Goal: Task Accomplishment & Management: Manage account settings

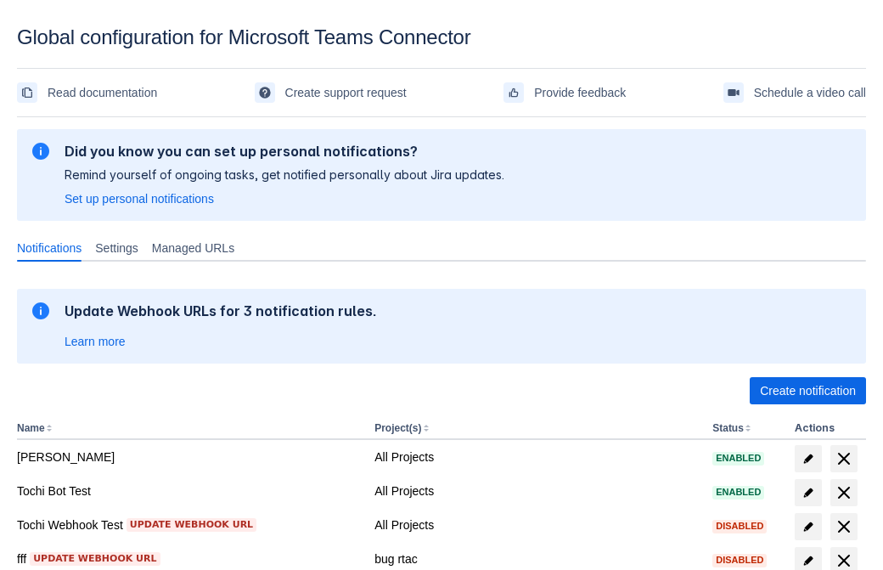
click at [807, 391] on span "Create notification" at bounding box center [808, 390] width 96 height 27
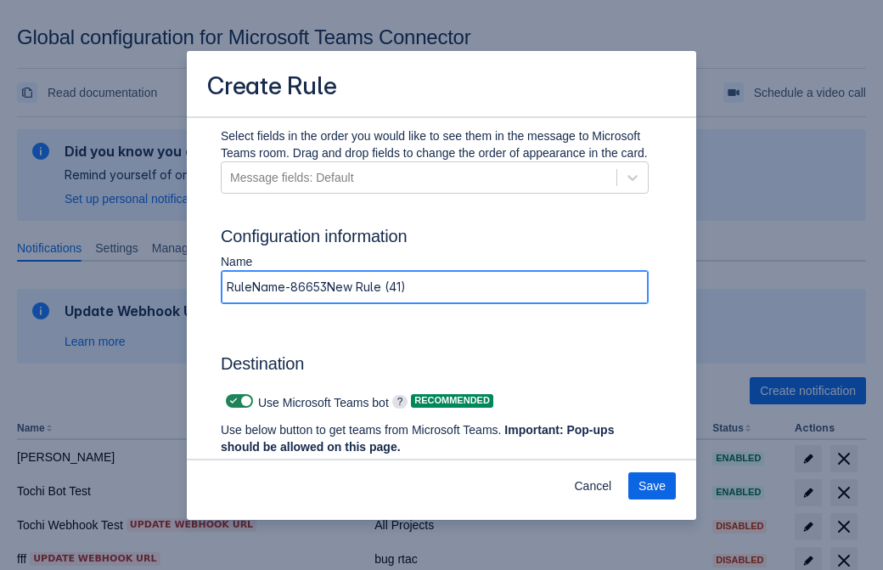
type input "RuleName-866530New Rule (41)"
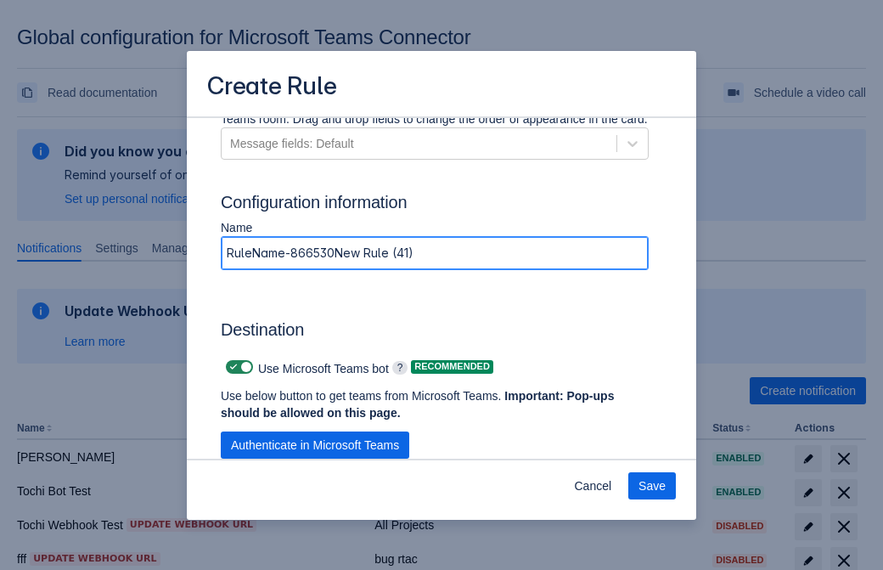
click at [315, 445] on span "Authenticate in Microsoft Teams" at bounding box center [315, 444] width 168 height 27
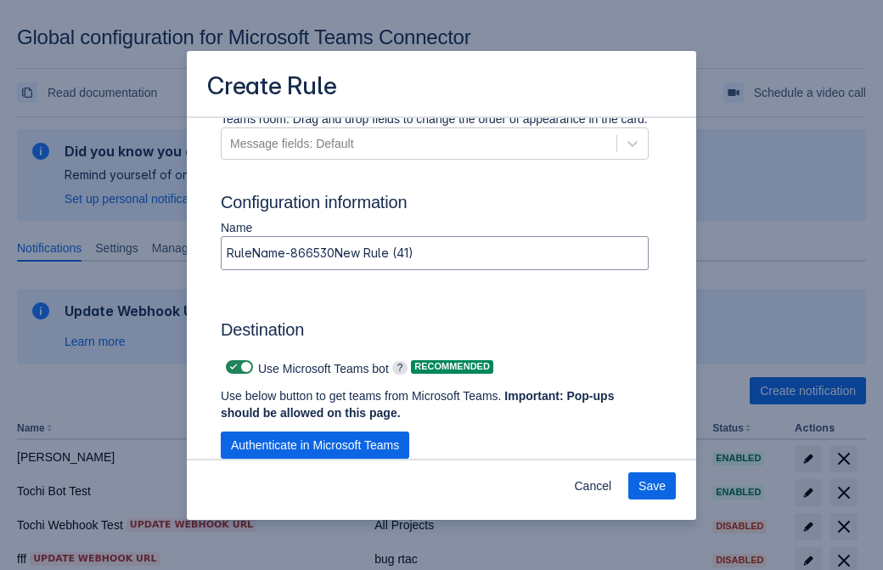
scroll to position [0, 0]
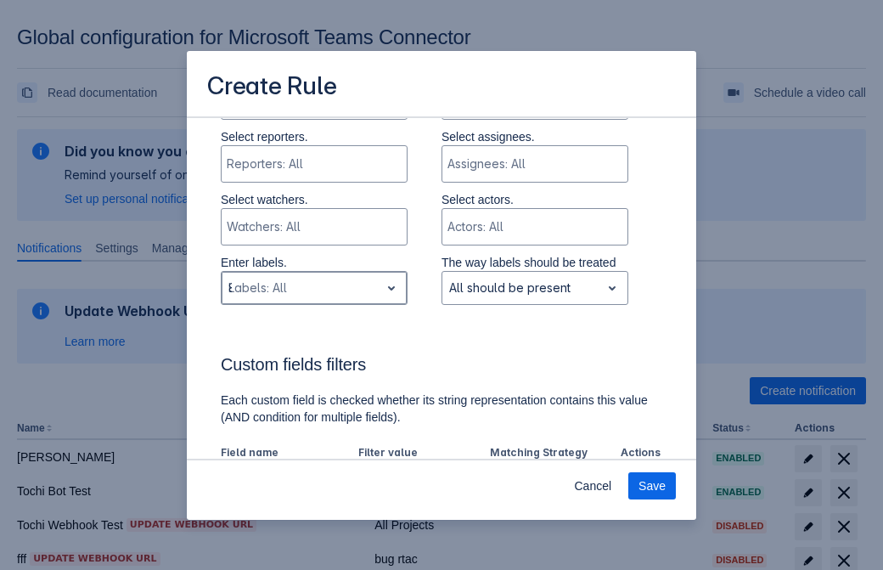
type input "866530_label"
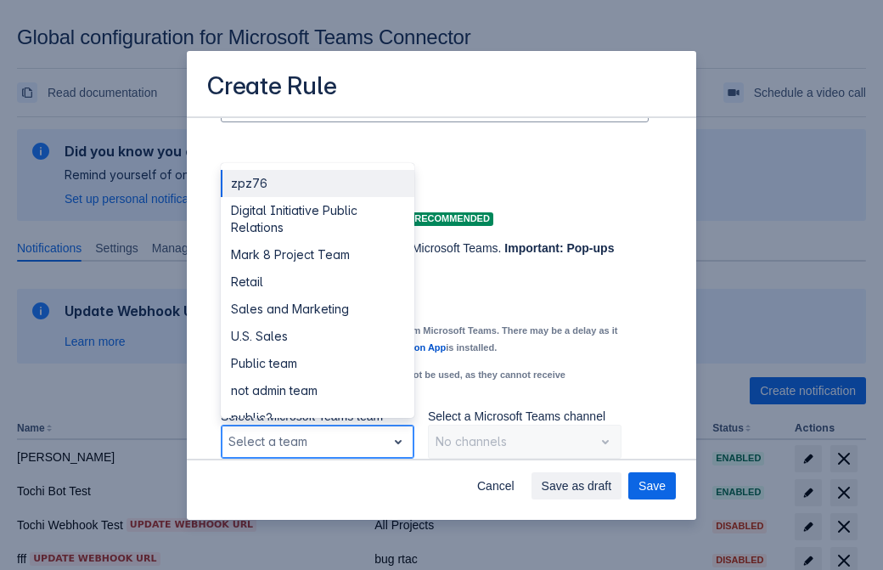
click at [317, 282] on div "Retail" at bounding box center [318, 281] width 194 height 27
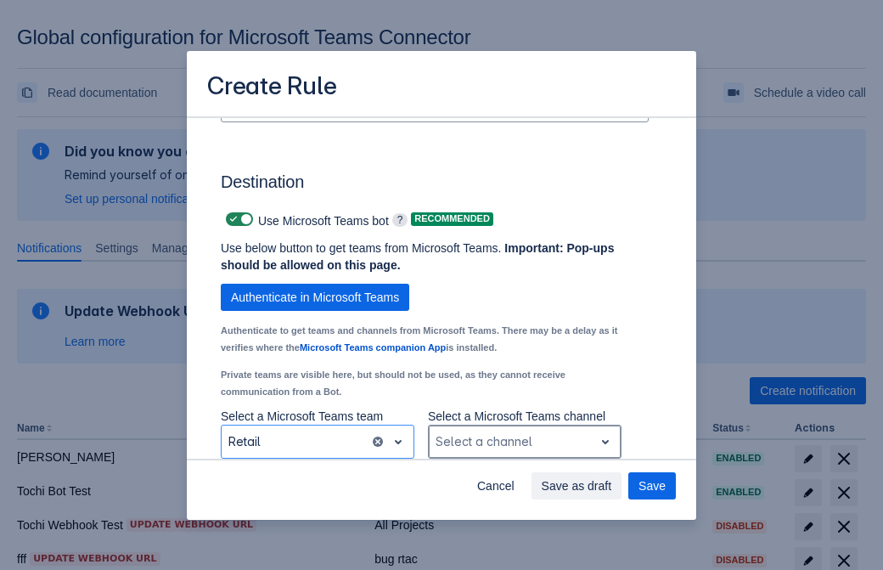
click at [524, 441] on div "Scrollable content" at bounding box center [511, 441] width 151 height 20
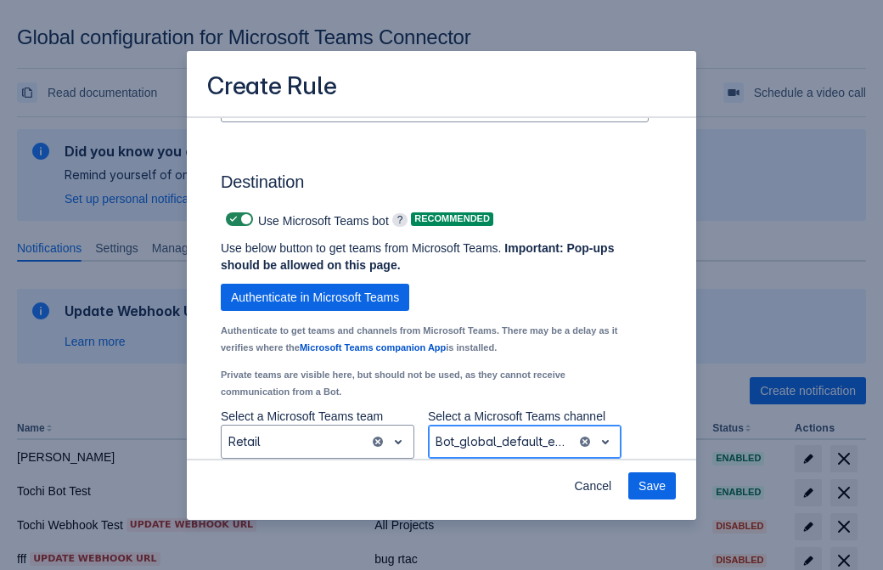
click at [652, 486] on span "Save" at bounding box center [651, 485] width 27 height 27
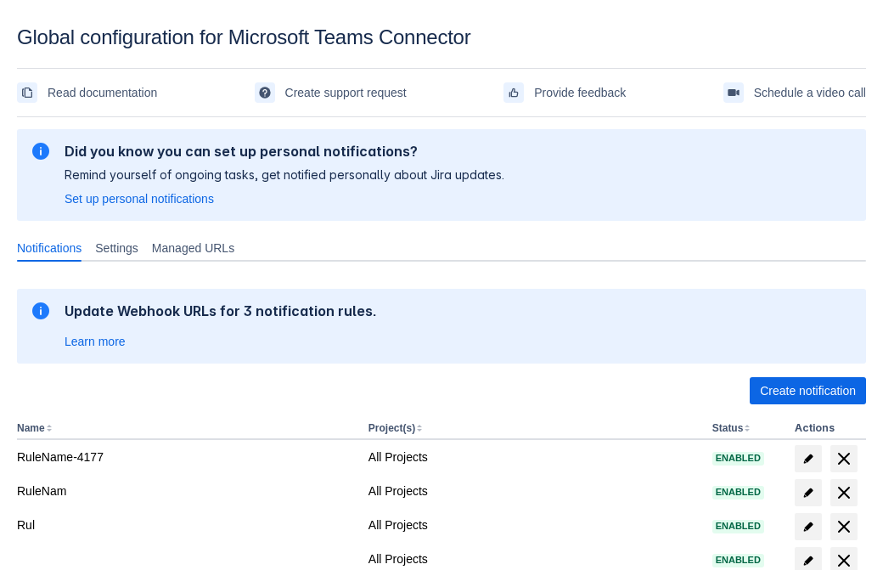
scroll to position [351, 0]
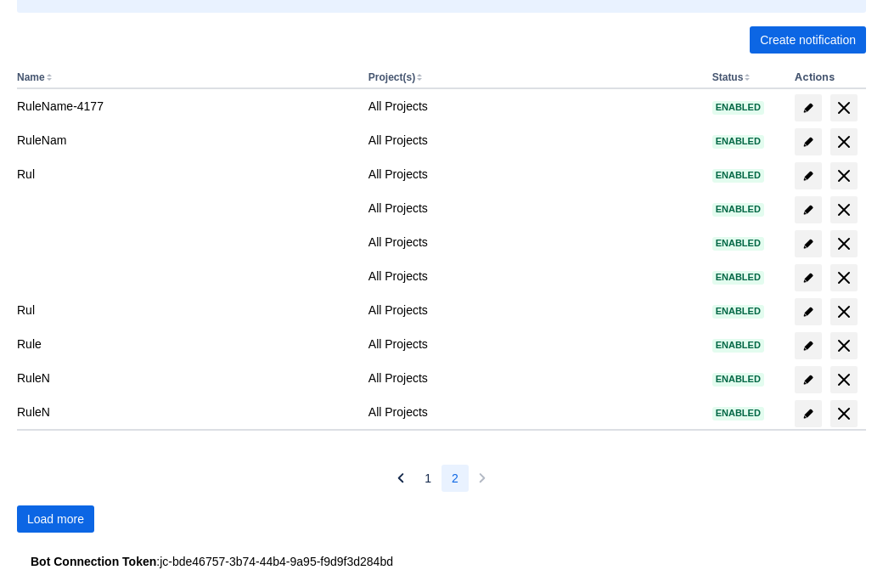
click at [55, 519] on span "Load more" at bounding box center [55, 518] width 57 height 27
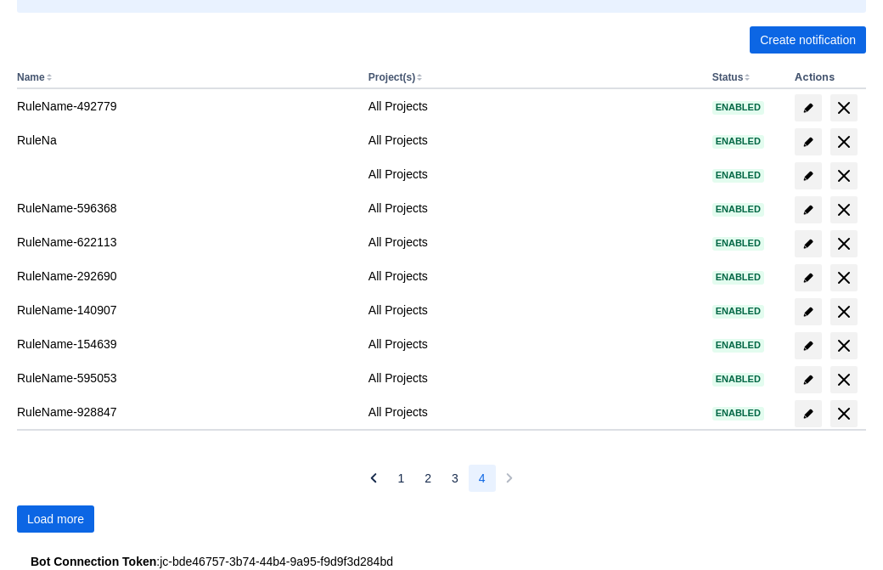
click at [55, 519] on span "Load more" at bounding box center [55, 518] width 57 height 27
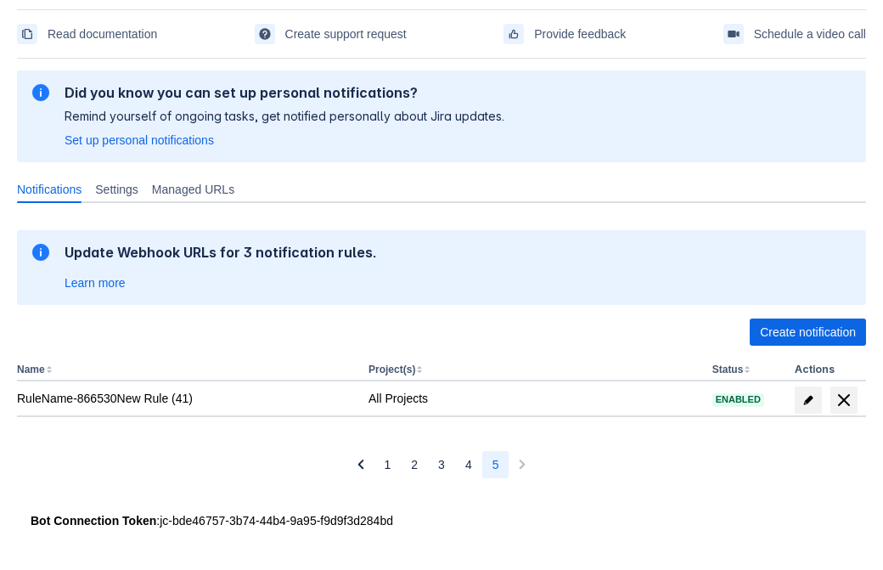
scroll to position [59, 0]
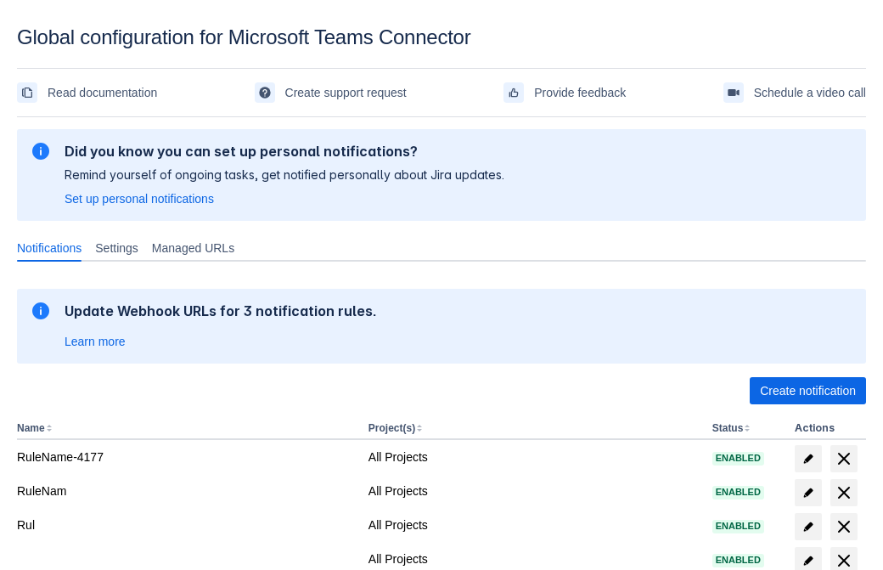
scroll to position [351, 0]
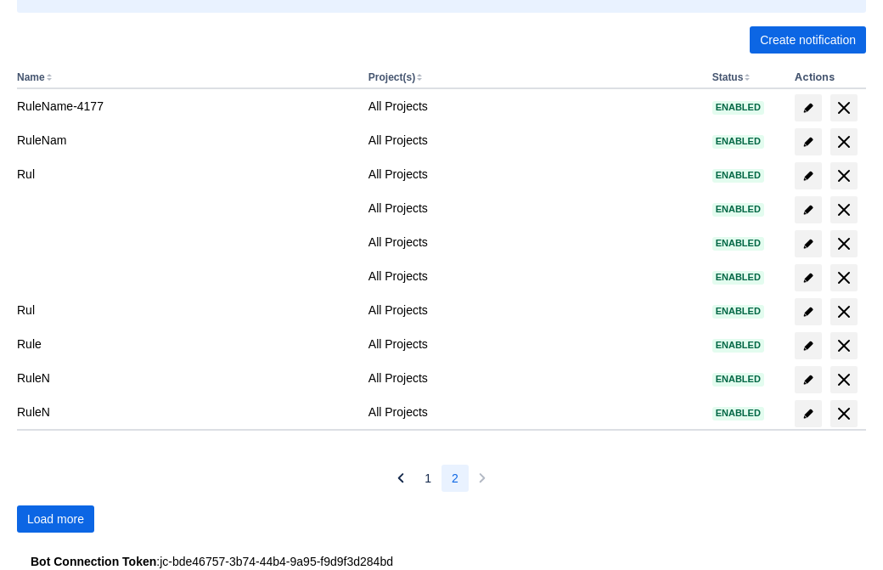
click at [55, 519] on span "Load more" at bounding box center [55, 518] width 57 height 27
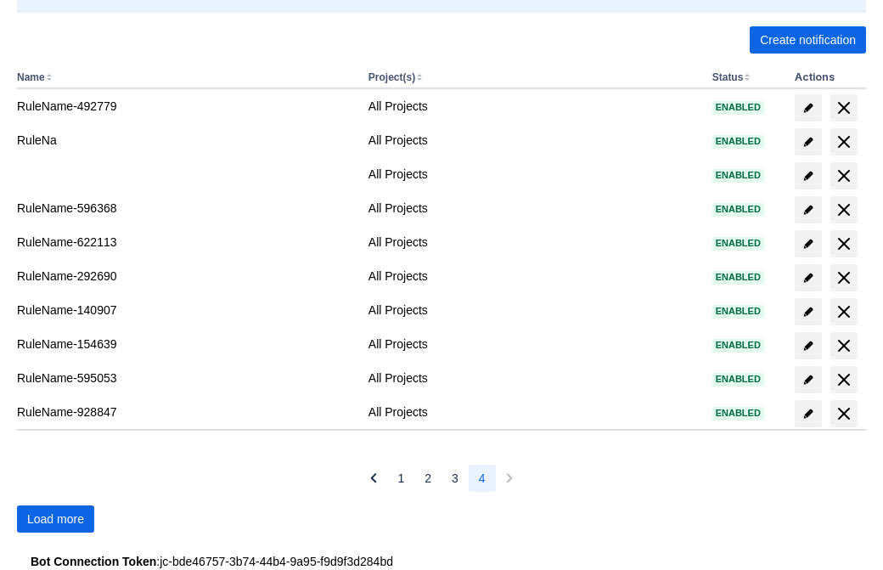
click at [55, 519] on span "Load more" at bounding box center [55, 518] width 57 height 27
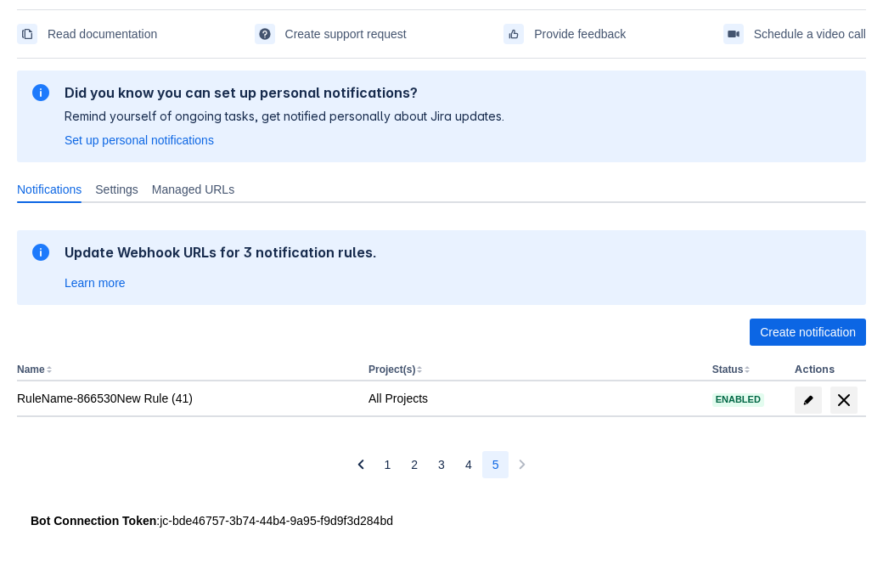
click at [843, 400] on span "delete" at bounding box center [844, 400] width 20 height 20
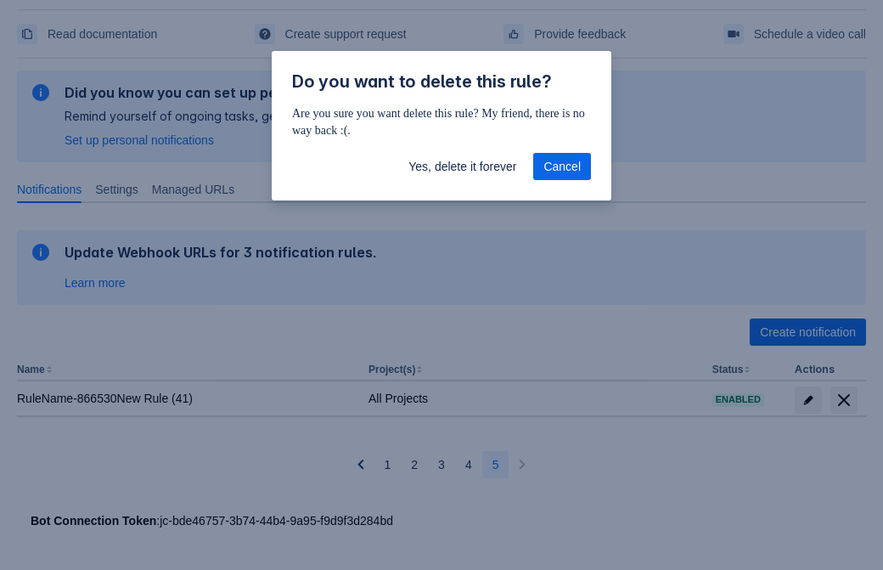
click at [462, 166] on span "Yes, delete it forever" at bounding box center [462, 166] width 108 height 27
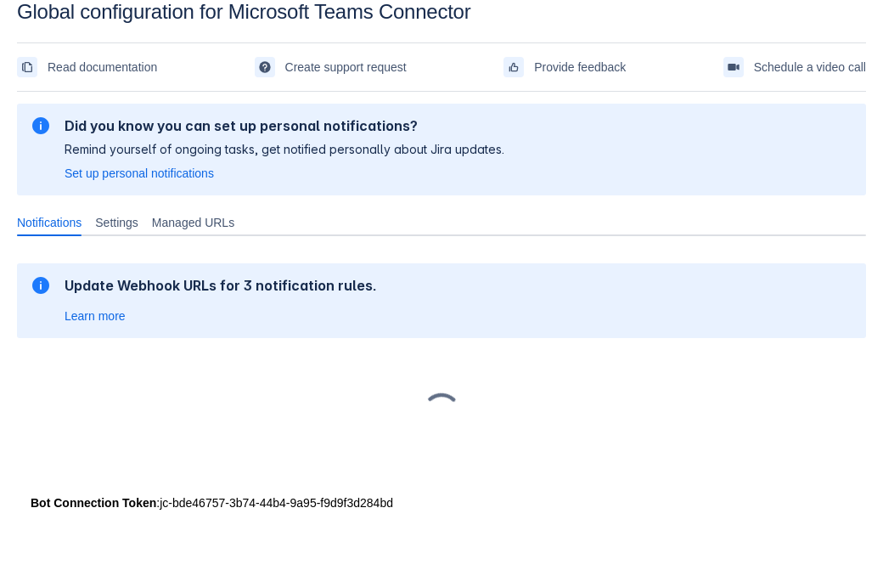
scroll to position [25, 0]
